Goal: Information Seeking & Learning: Learn about a topic

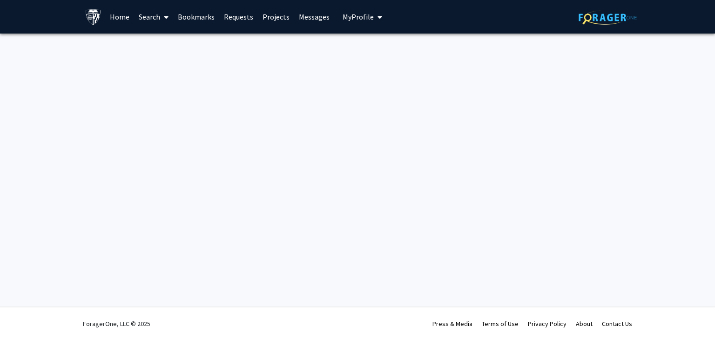
click at [354, 19] on span "My Profile" at bounding box center [358, 16] width 31 height 9
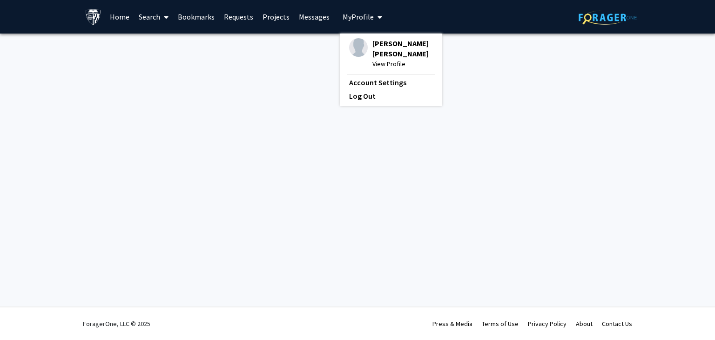
click at [360, 44] on img at bounding box center [358, 47] width 19 height 19
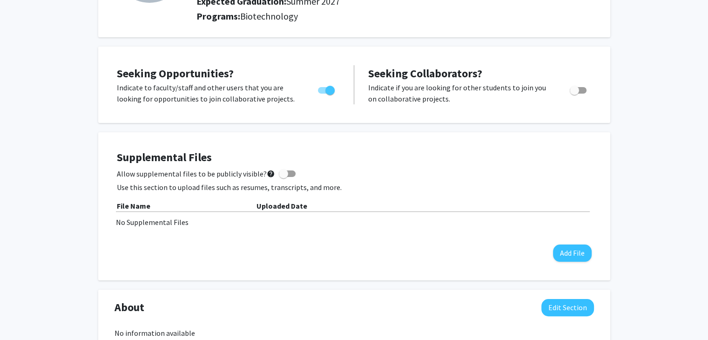
scroll to position [212, 0]
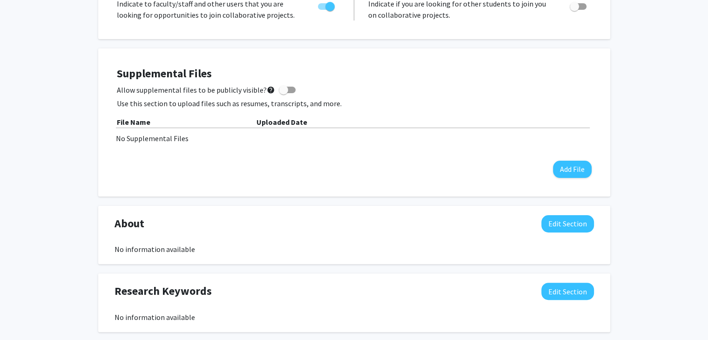
click at [168, 127] on div "File Name Uploaded Date No Supplemental Files" at bounding box center [354, 129] width 475 height 27
click at [552, 223] on button "Edit Section" at bounding box center [568, 223] width 53 height 17
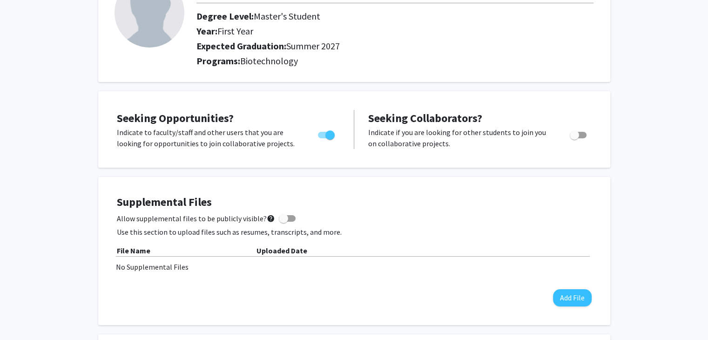
scroll to position [0, 0]
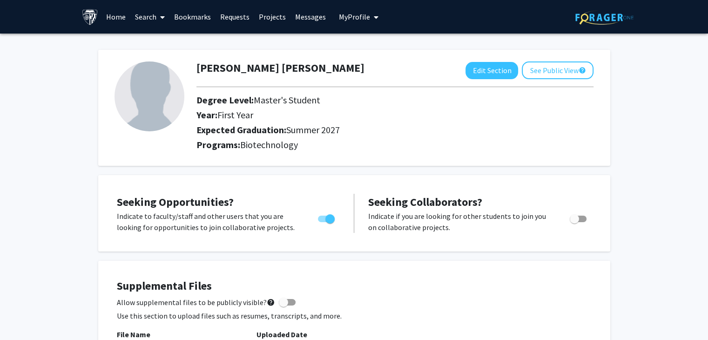
click at [138, 15] on link "Search" at bounding box center [149, 16] width 39 height 33
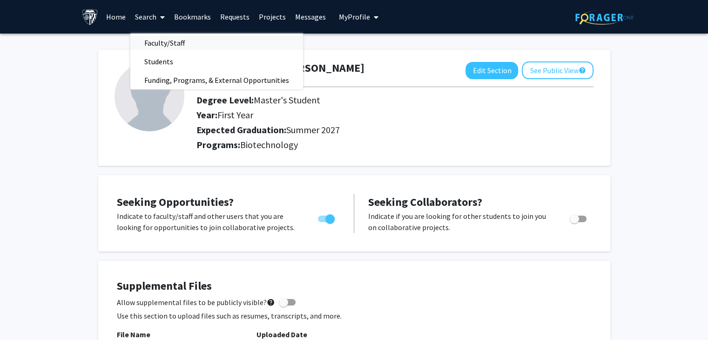
click at [153, 42] on span "Faculty/Staff" at bounding box center [164, 43] width 68 height 19
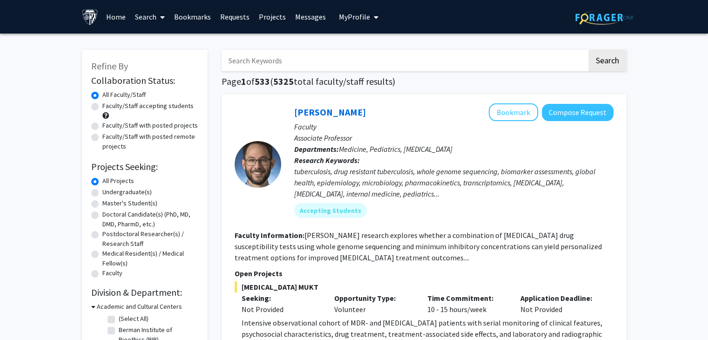
click at [145, 201] on label "Master's Student(s)" at bounding box center [129, 203] width 55 height 10
click at [109, 201] on input "Master's Student(s)" at bounding box center [105, 201] width 6 height 6
radio input "true"
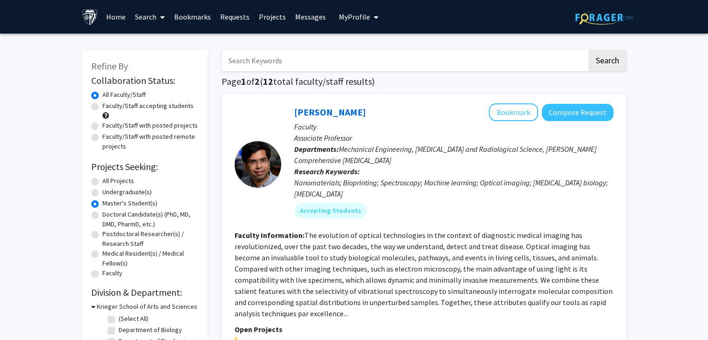
click at [114, 181] on label "All Projects" at bounding box center [118, 181] width 32 height 10
click at [109, 181] on input "All Projects" at bounding box center [105, 179] width 6 height 6
radio input "true"
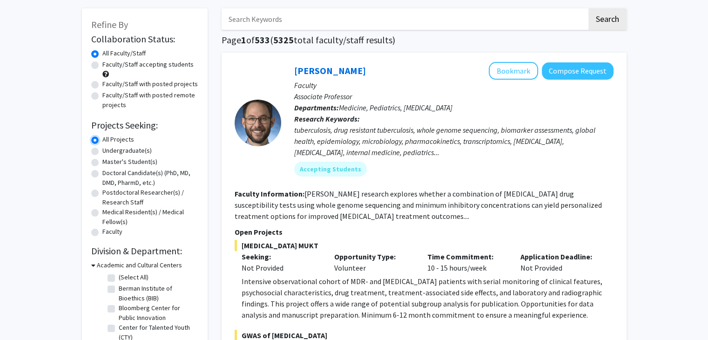
scroll to position [43, 0]
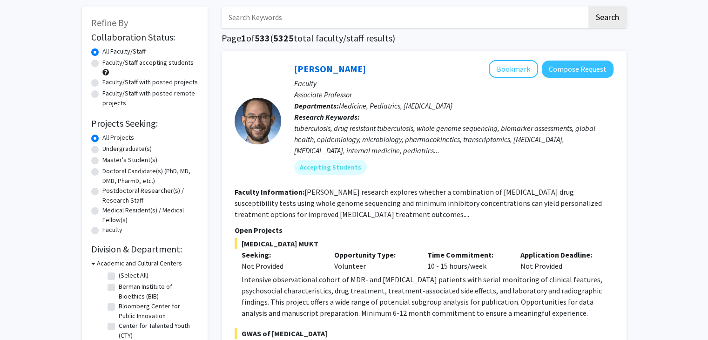
click at [180, 65] on label "Faculty/Staff accepting students" at bounding box center [147, 63] width 91 height 10
click at [109, 64] on input "Faculty/Staff accepting students" at bounding box center [105, 61] width 6 height 6
radio input "true"
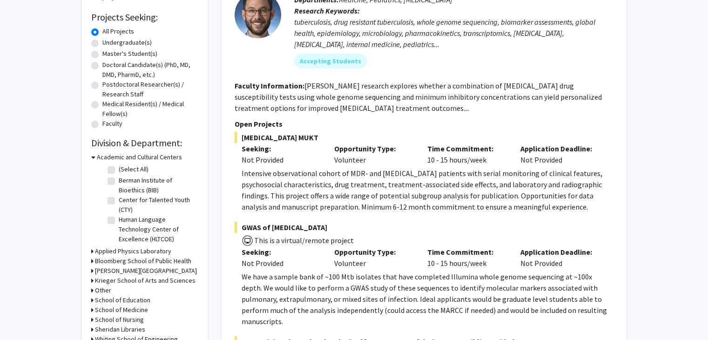
scroll to position [150, 0]
